Goal: Information Seeking & Learning: Learn about a topic

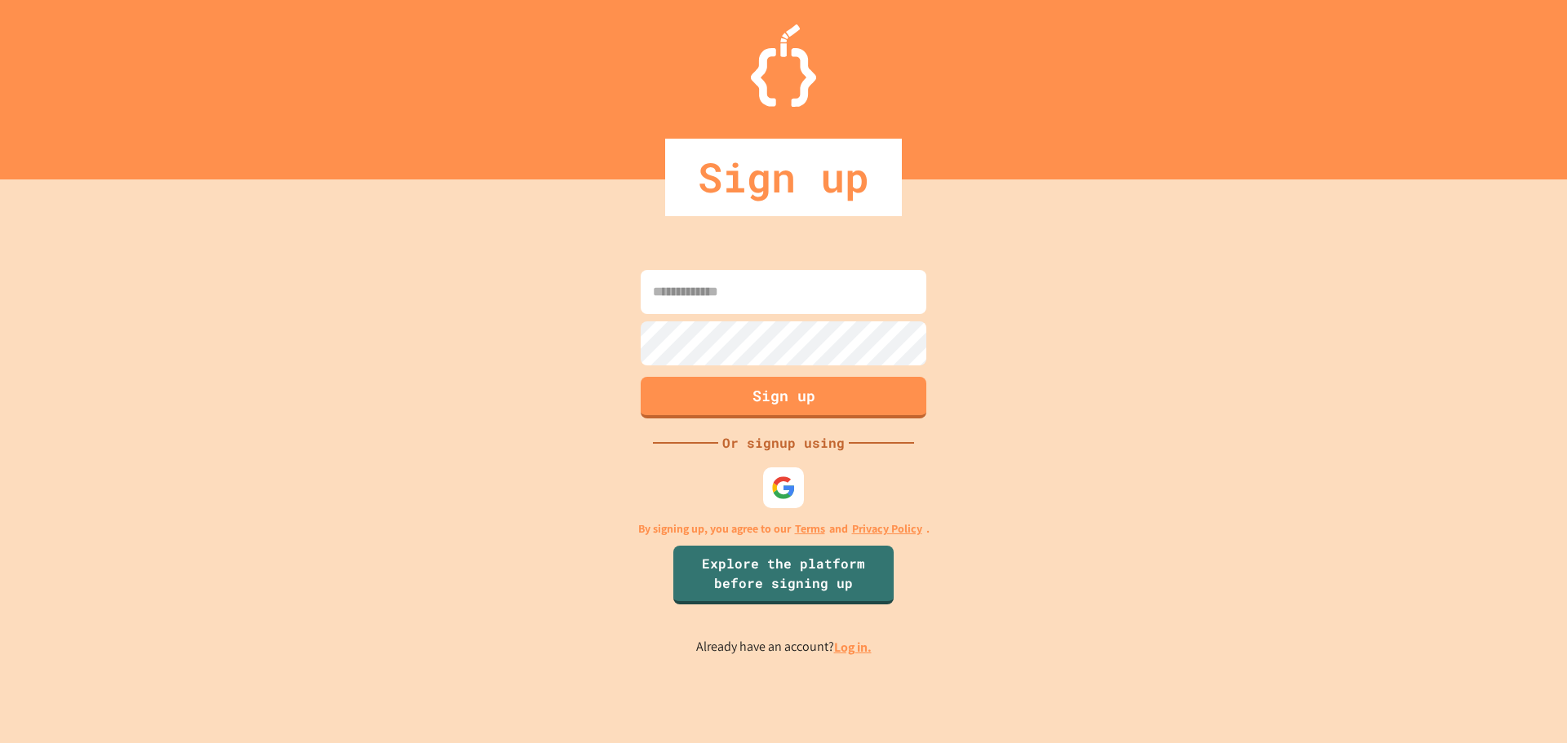
click at [844, 645] on link "Log in." at bounding box center [853, 647] width 38 height 17
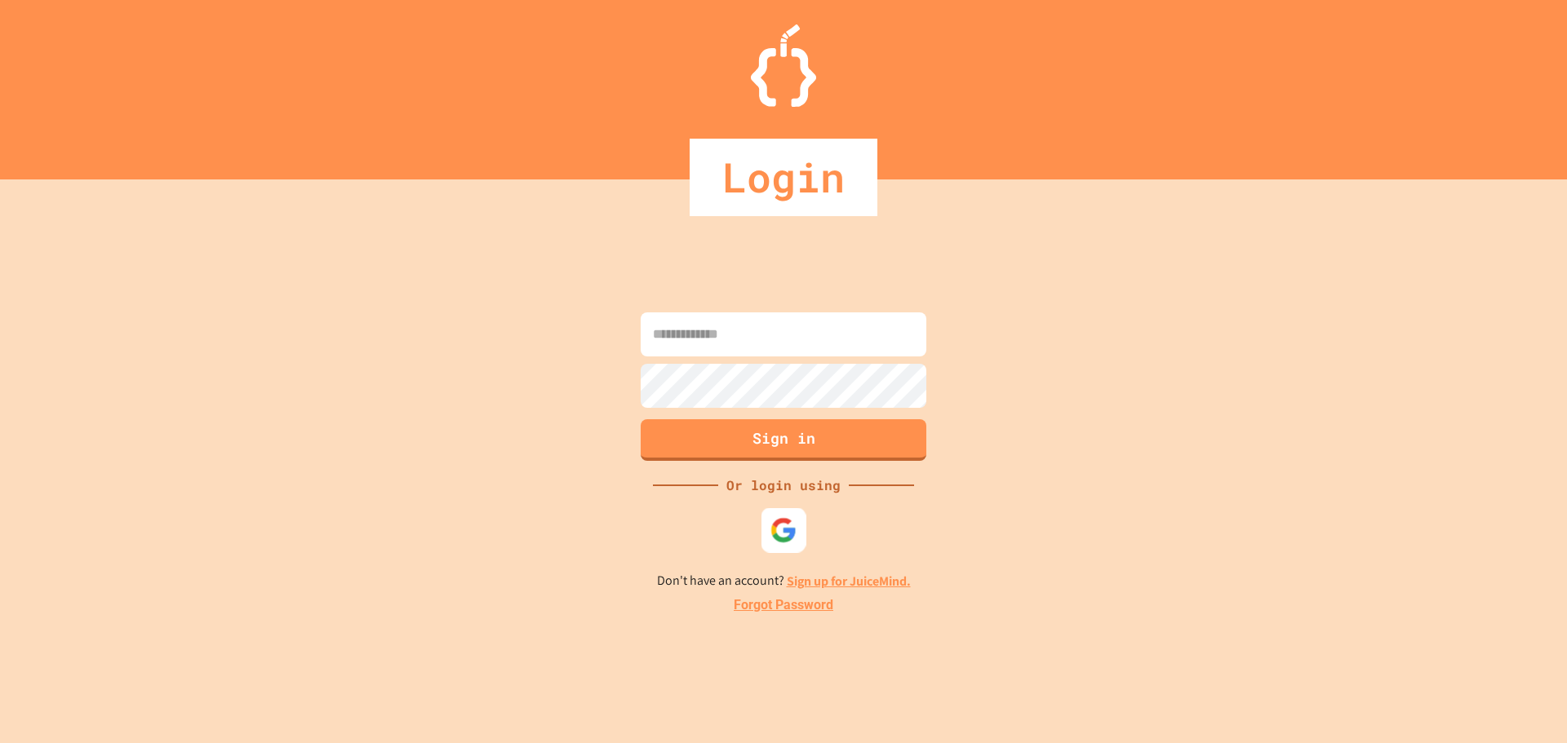
click at [786, 534] on img at bounding box center [783, 530] width 27 height 27
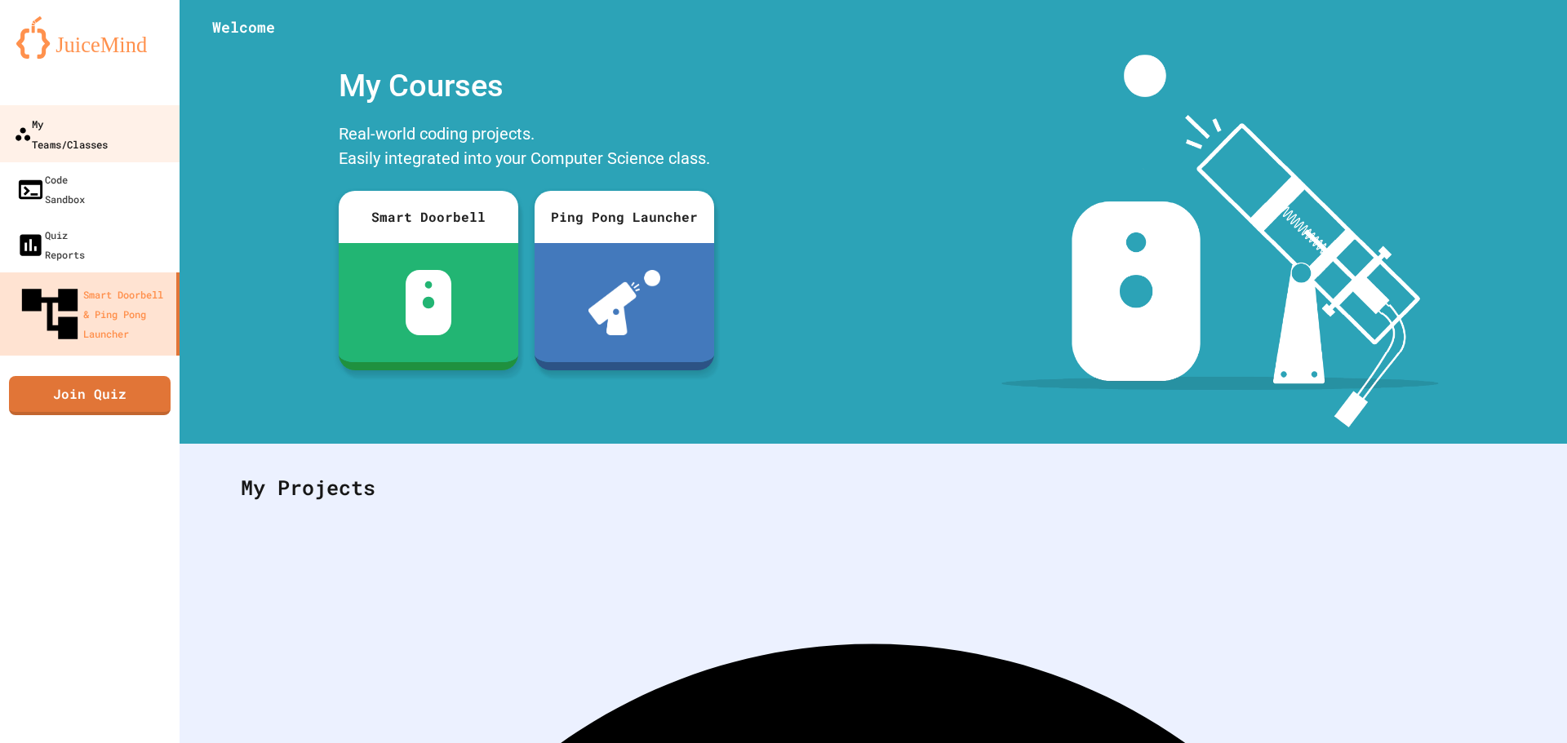
click at [30, 109] on link "My Teams/Classes" at bounding box center [90, 133] width 185 height 57
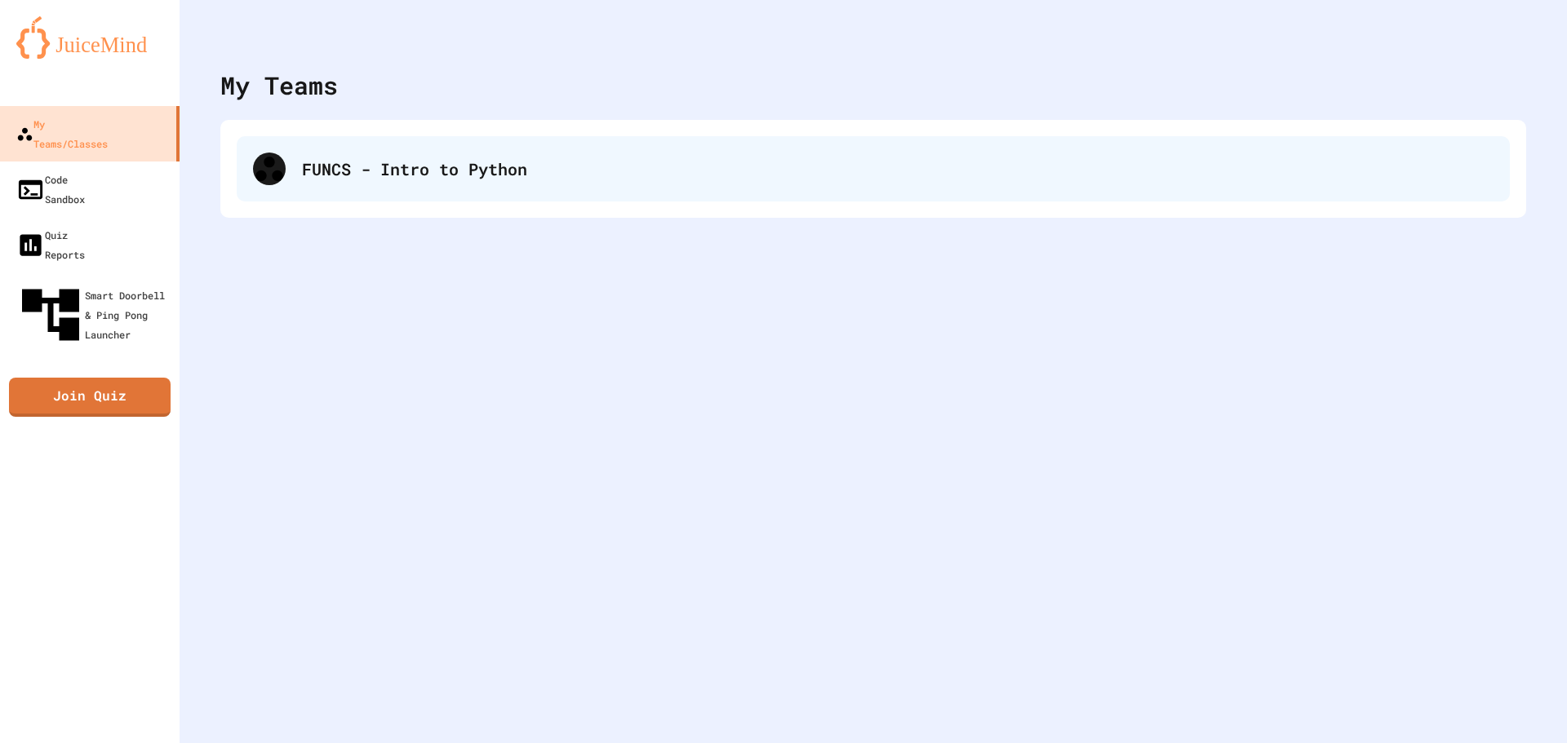
click at [601, 158] on div "FUNCS - Intro to Python" at bounding box center [897, 169] width 1191 height 24
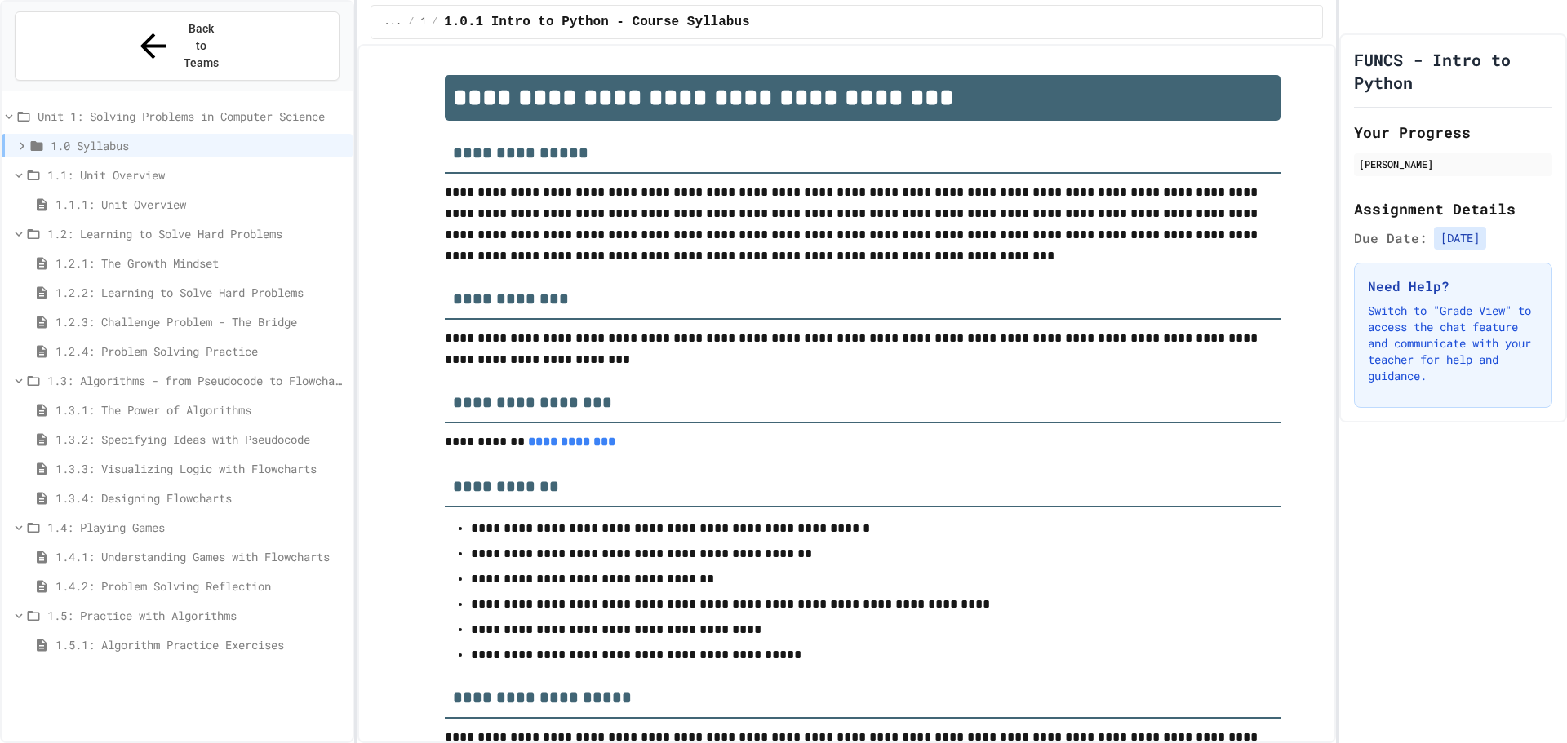
click at [140, 636] on span "1.5.1: Algorithm Practice Exercises" at bounding box center [200, 644] width 290 height 17
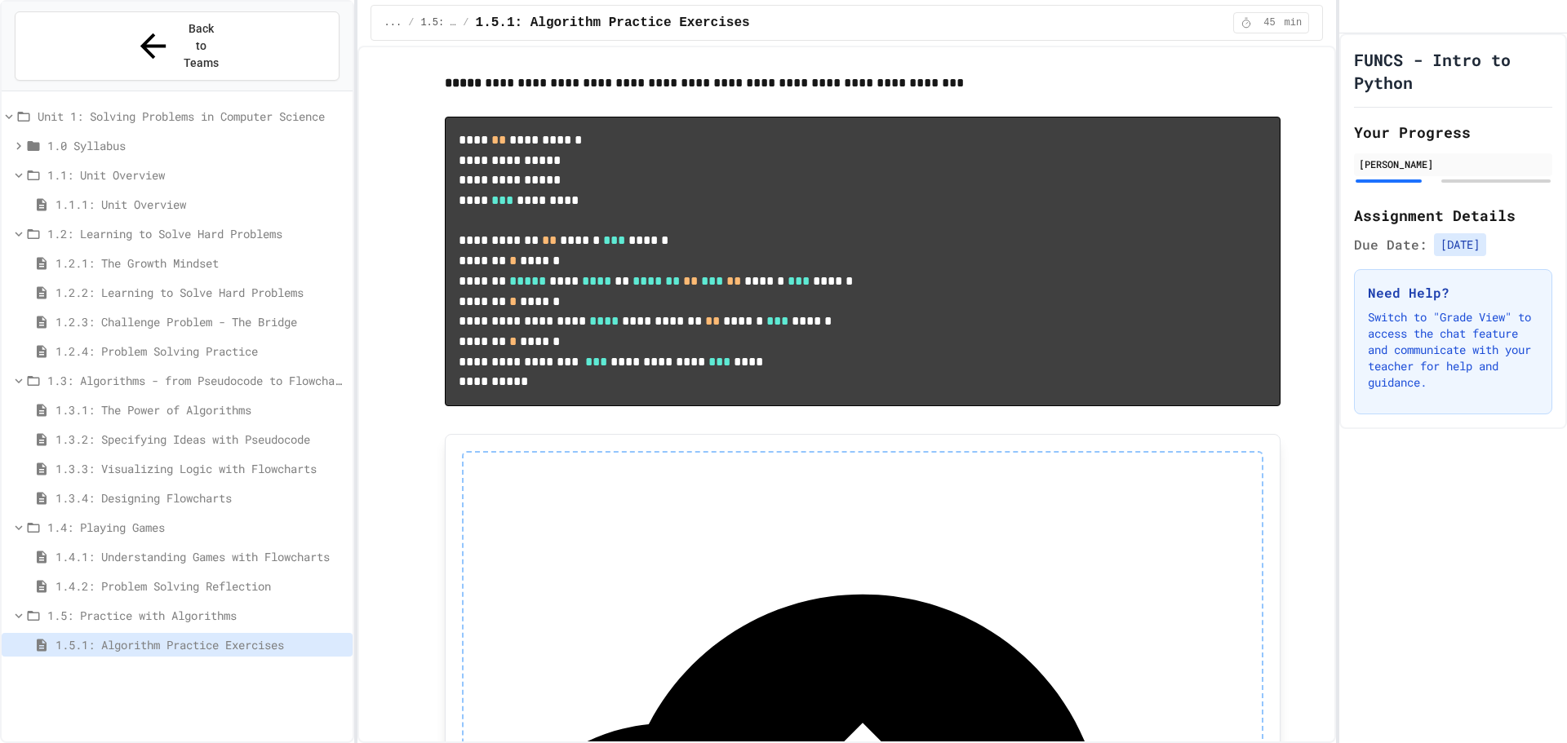
scroll to position [814, 0]
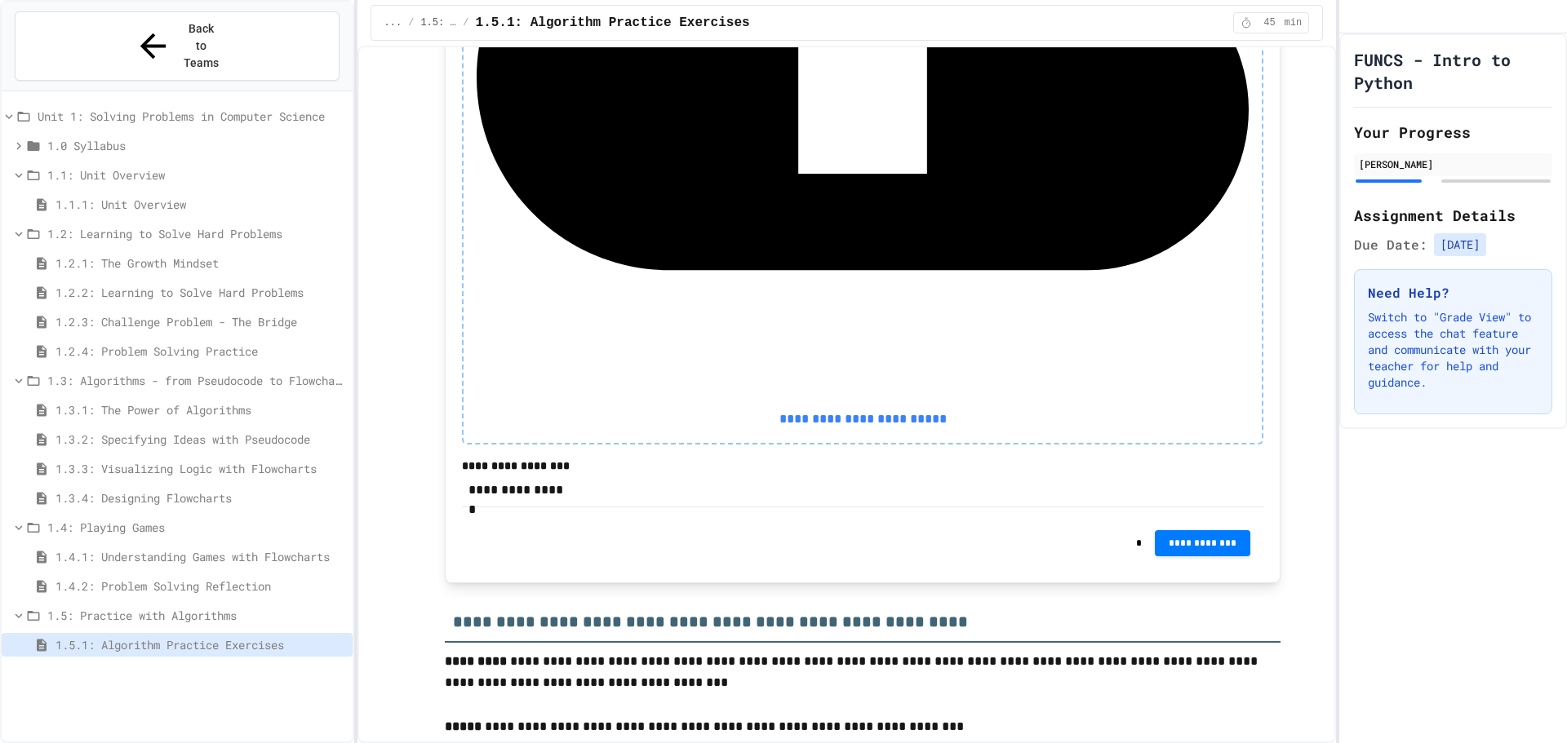
scroll to position [1794, 0]
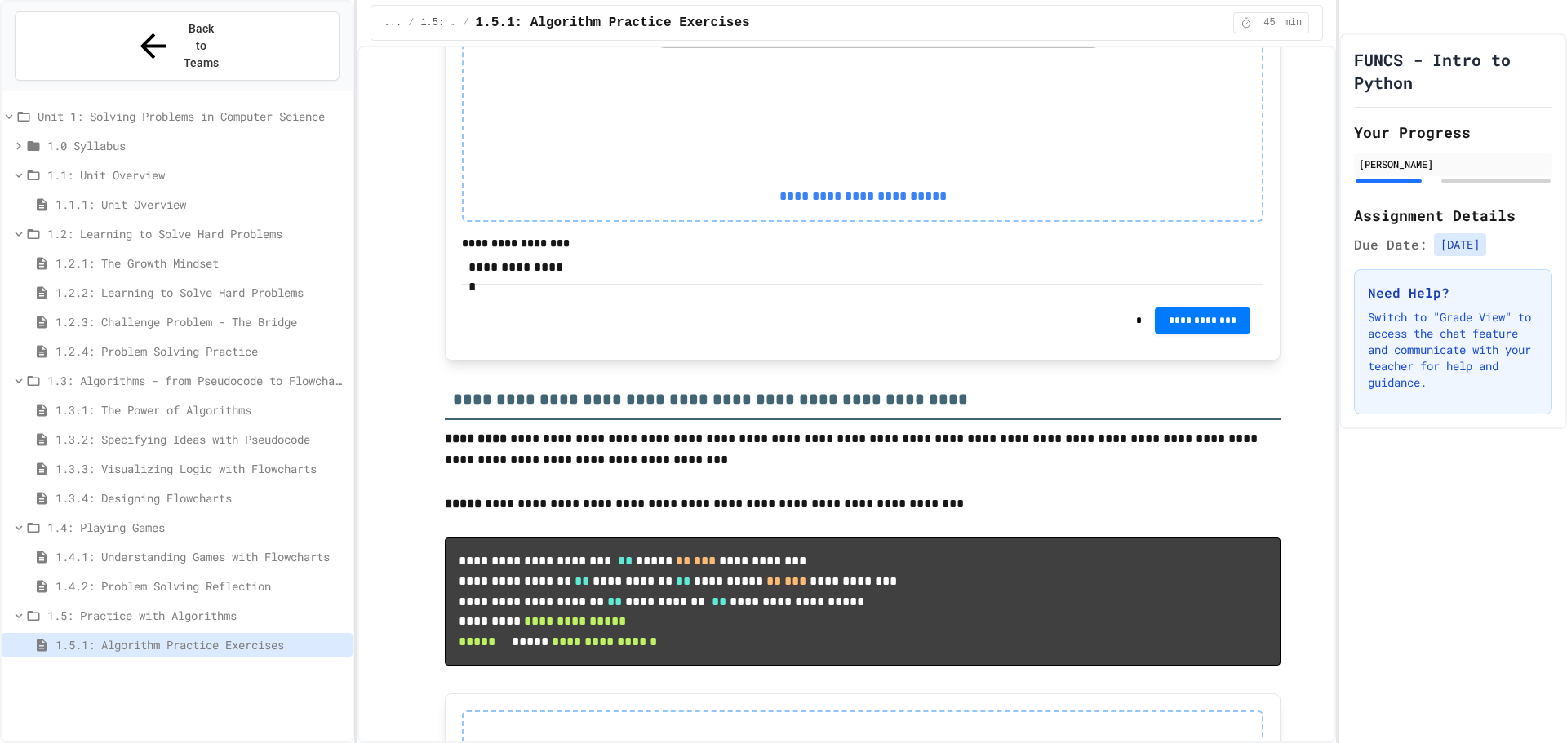
scroll to position [1875, 0]
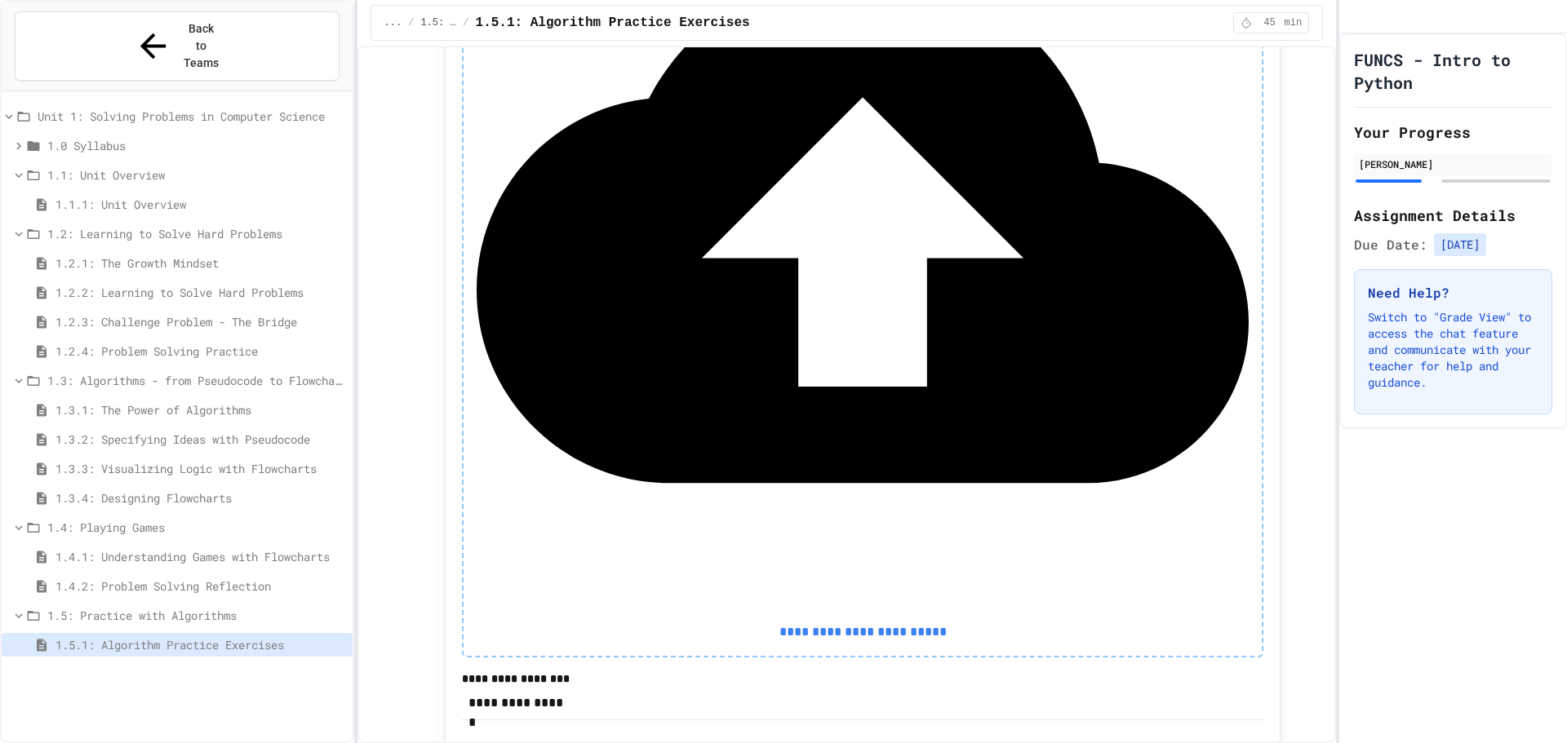
scroll to position [1304, 0]
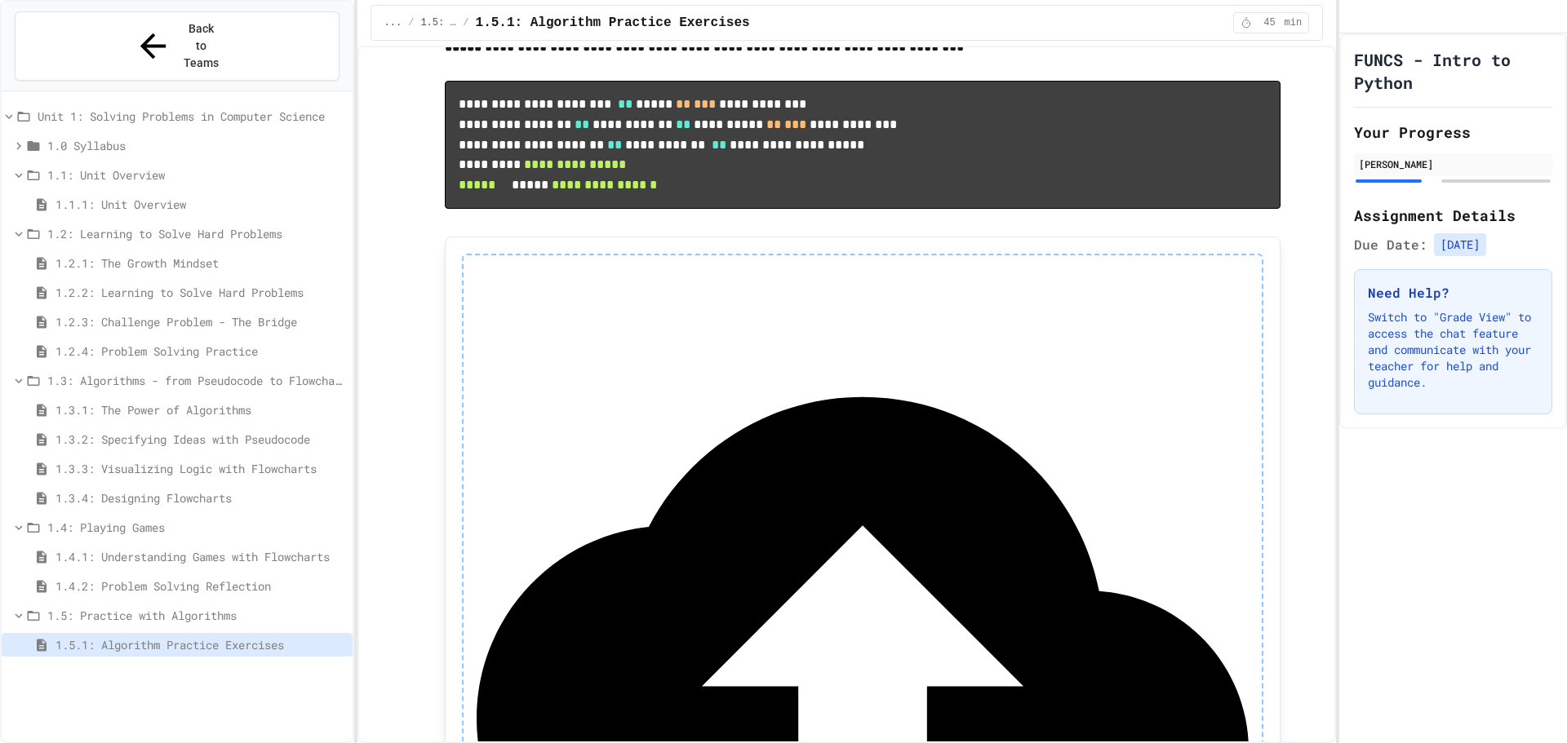
scroll to position [2432, 0]
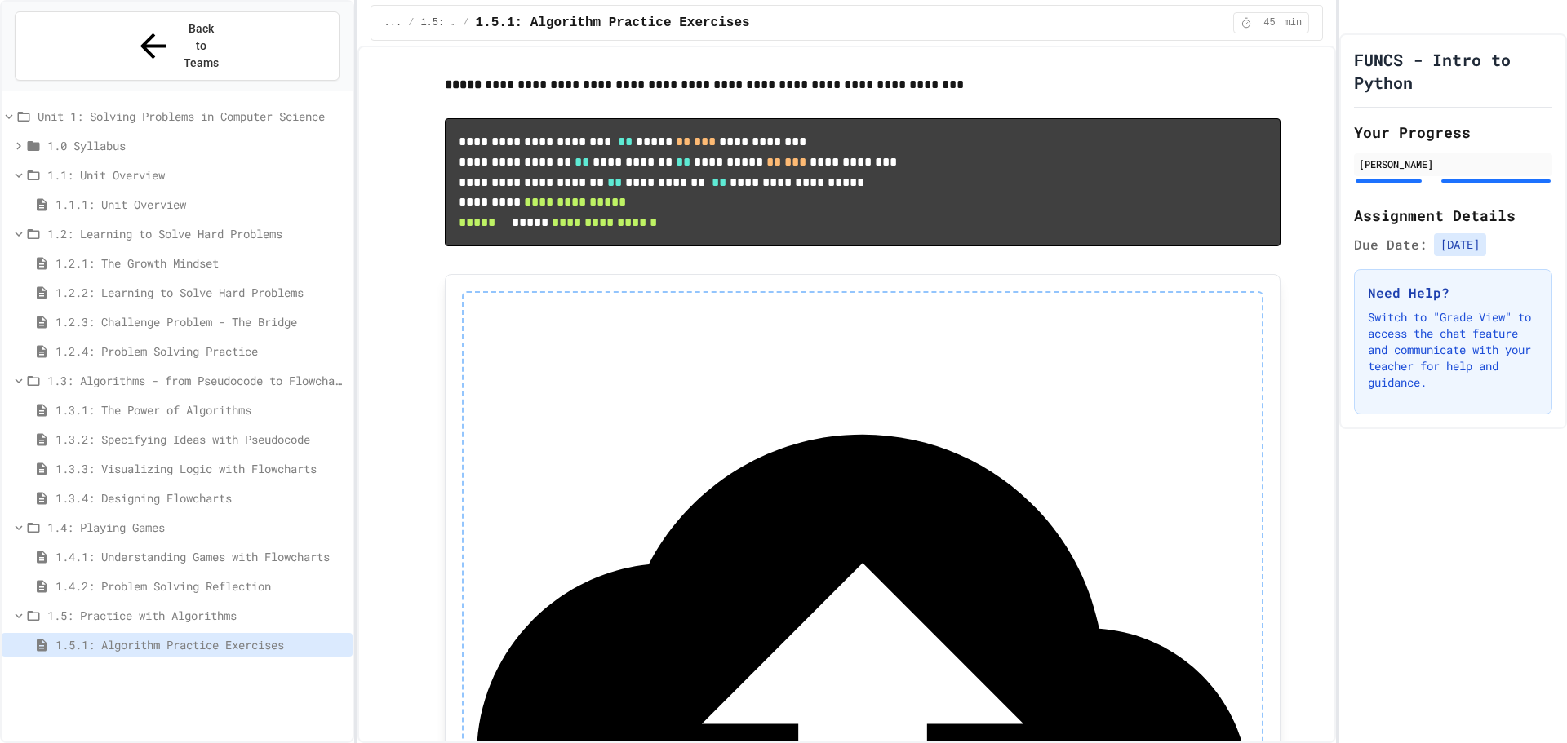
scroll to position [2454, 0]
